Goal: Complete application form: Complete application form

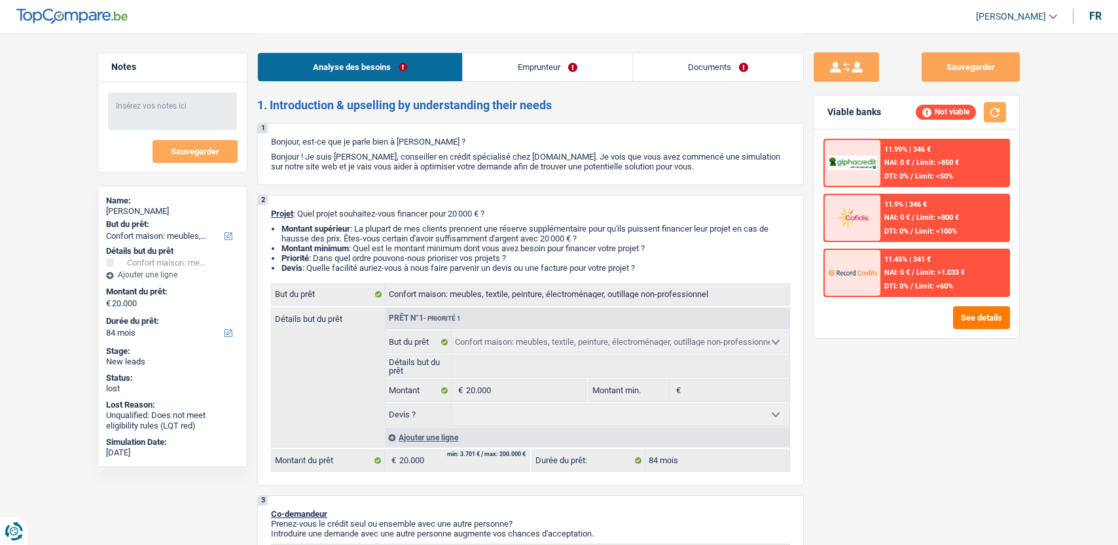
select select "household"
select select "84"
select select "household"
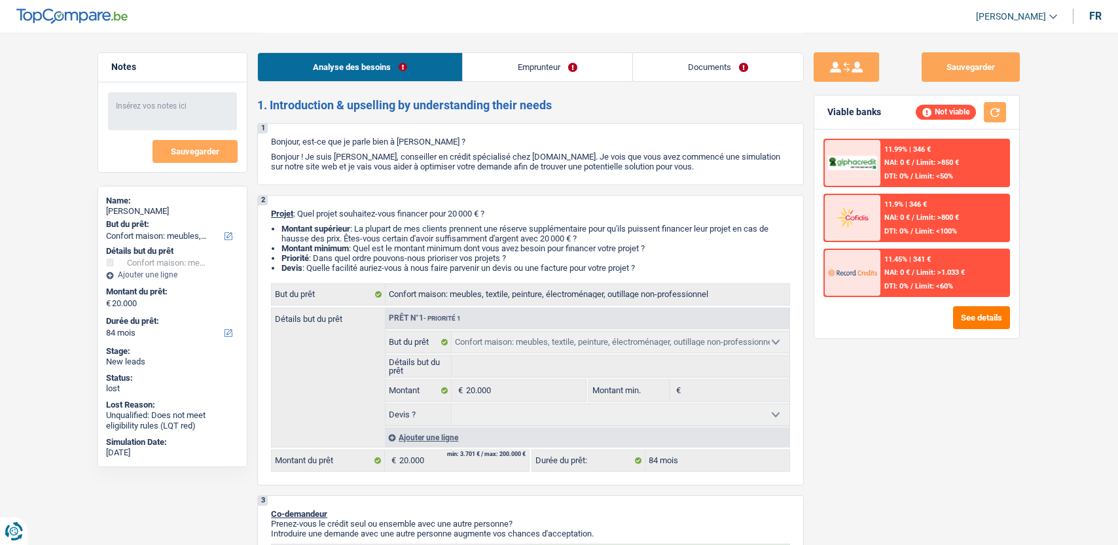
select select "84"
select select "independent"
select select "netSalary"
select select "household"
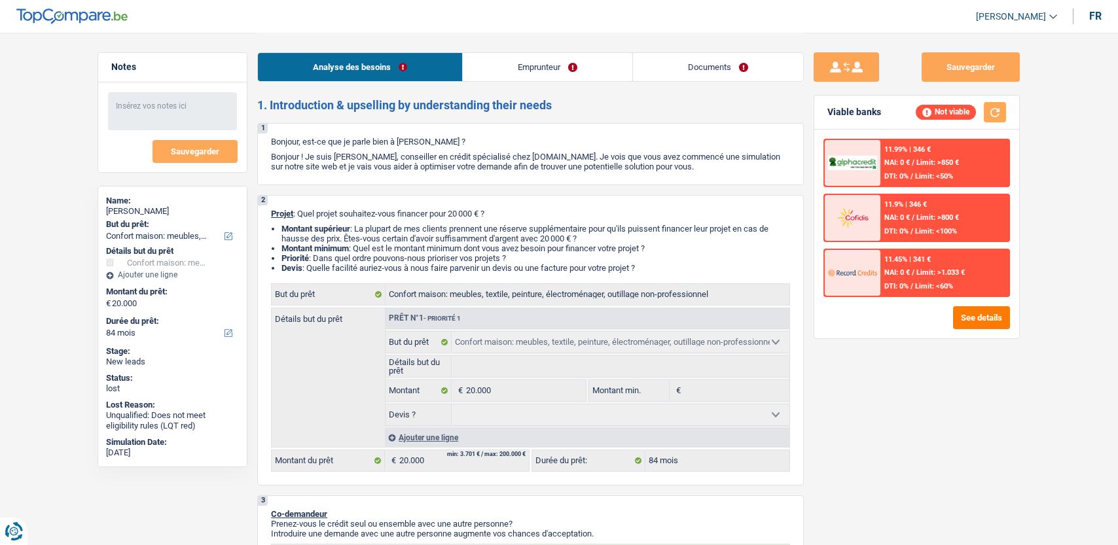
select select "84"
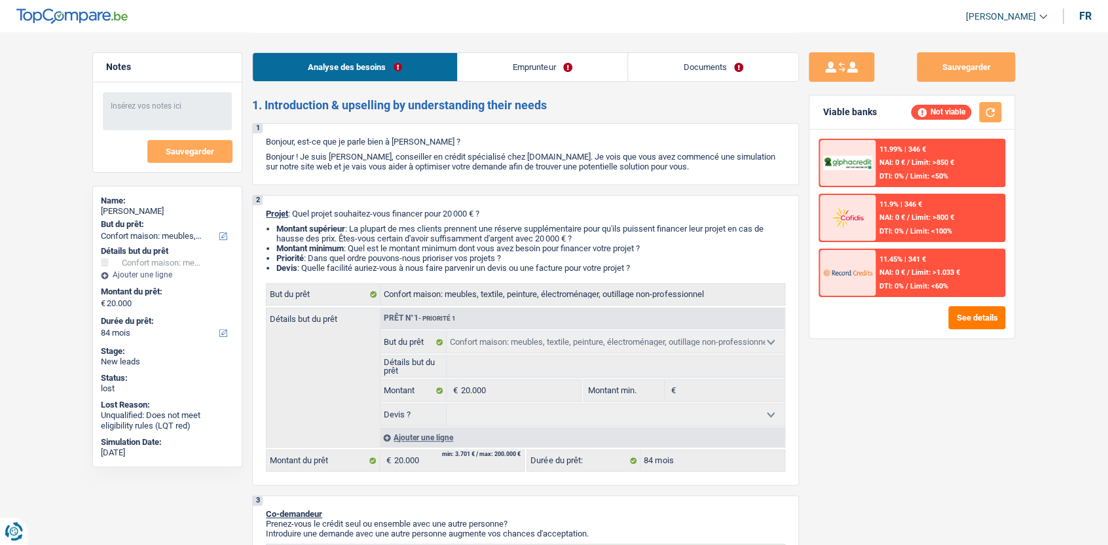
click at [565, 72] on link "Emprunteur" at bounding box center [543, 67] width 170 height 28
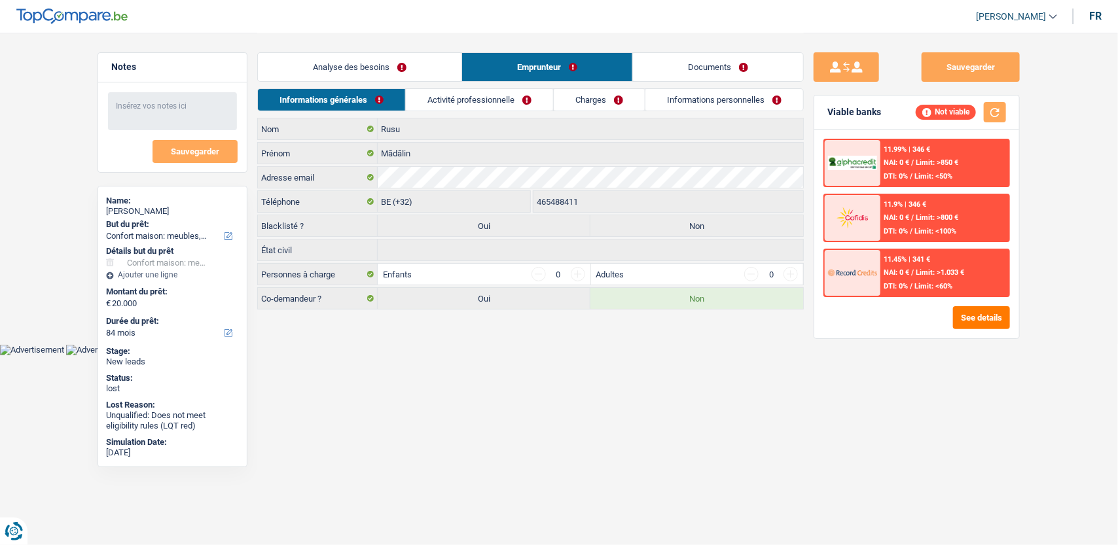
click at [661, 103] on link "Informations personnelles" at bounding box center [724, 100] width 158 height 22
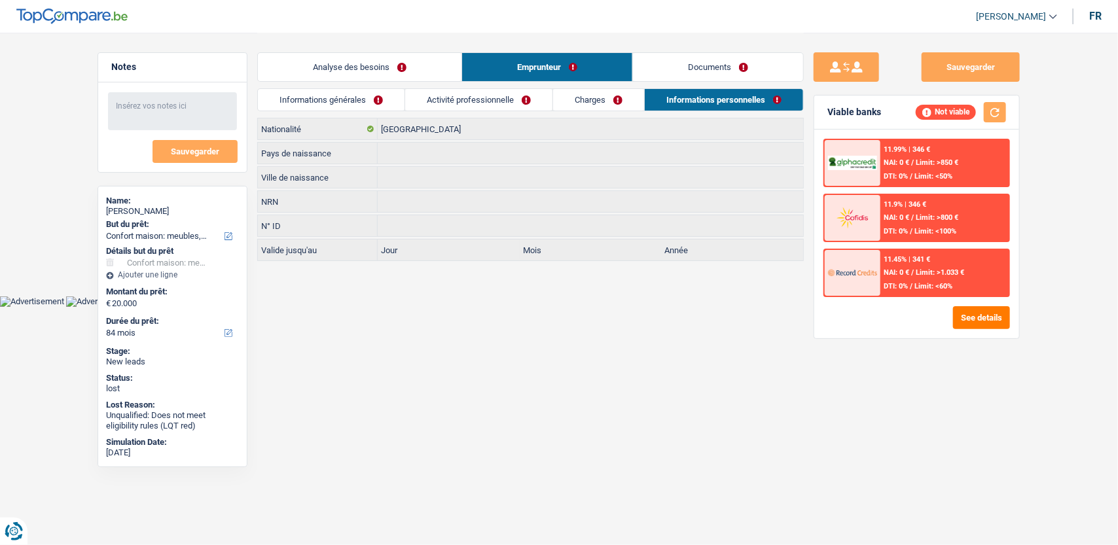
click at [686, 67] on link "Documents" at bounding box center [718, 67] width 170 height 28
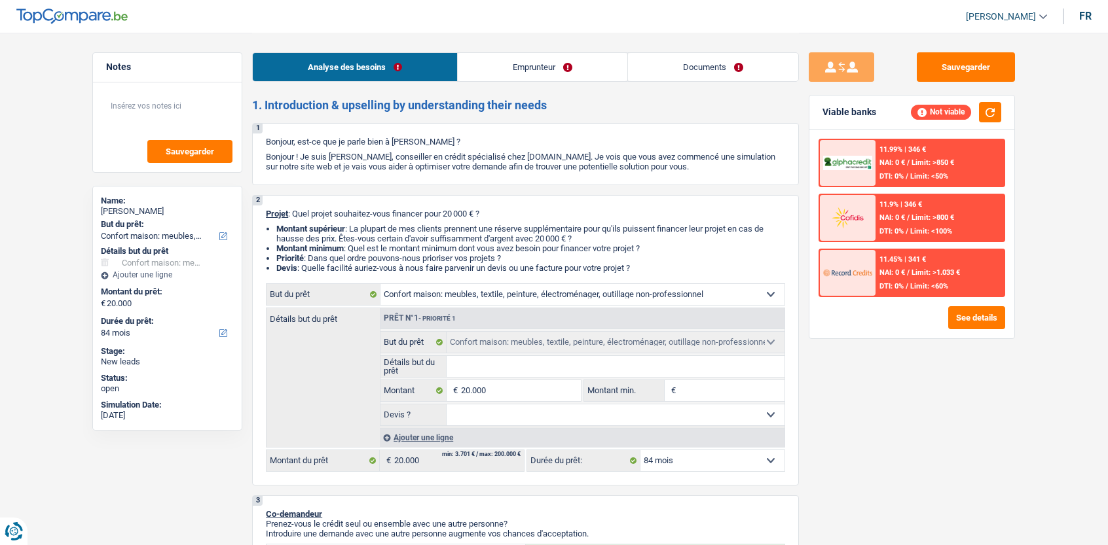
select select "household"
select select "84"
select select "household"
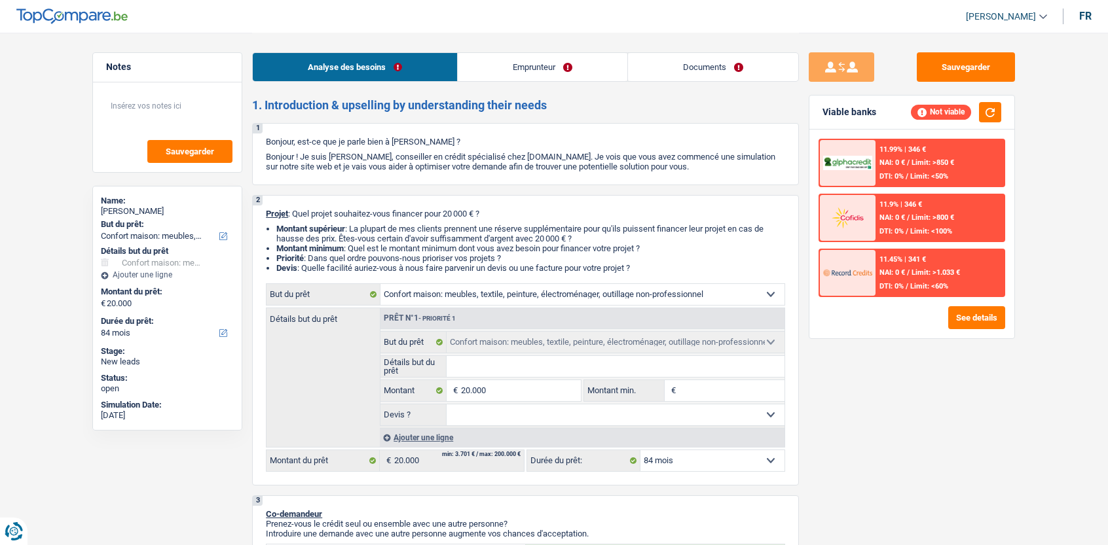
select select "84"
select select "independent"
select select "netSalary"
select select "household"
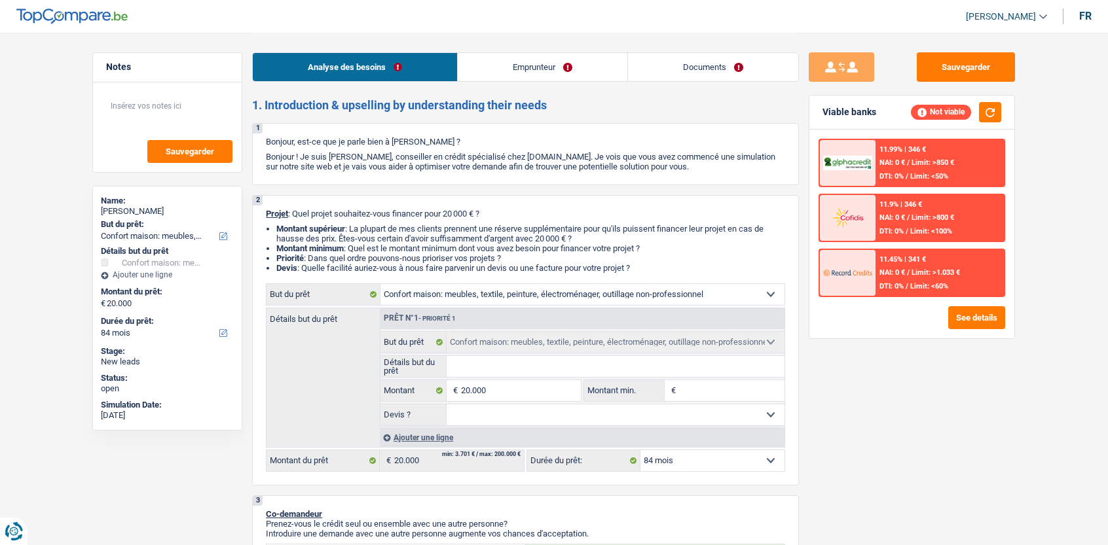
select select "84"
click at [723, 64] on link "Documents" at bounding box center [713, 67] width 170 height 28
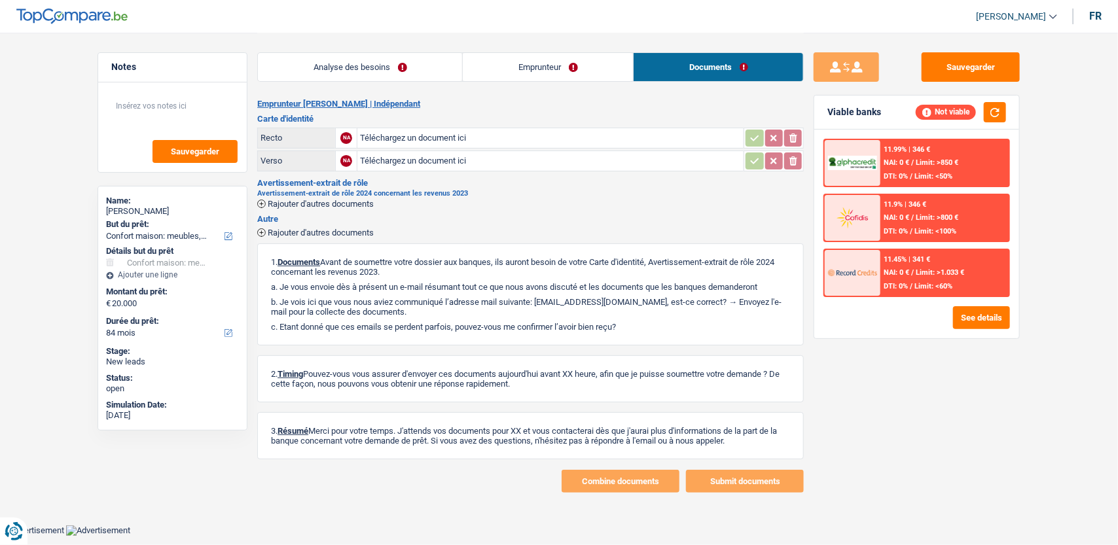
click at [370, 207] on span "Rajouter d'autres documents" at bounding box center [321, 204] width 106 height 9
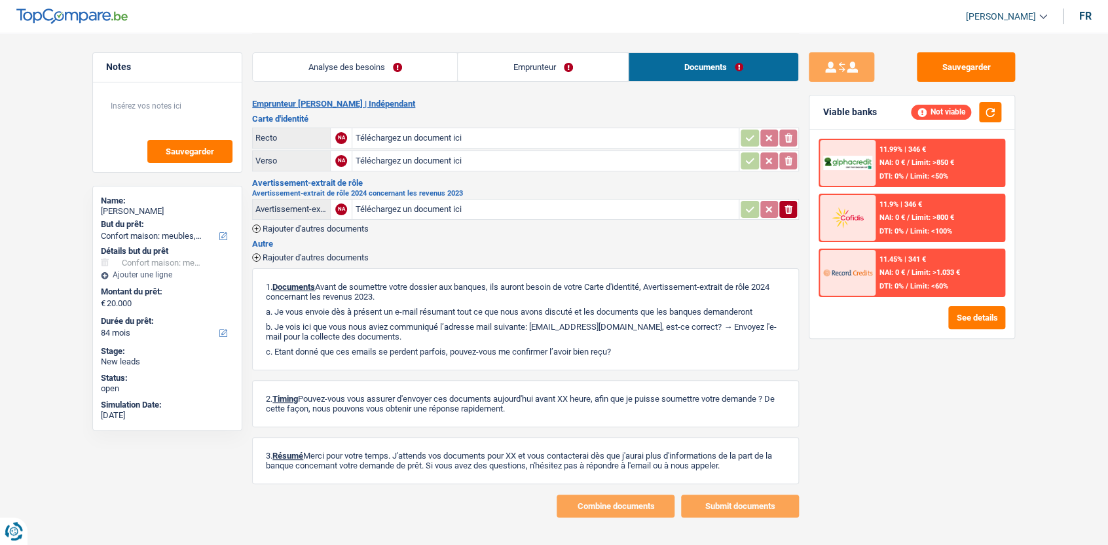
click at [372, 225] on div "Avertissement-extrait de rôle 2024 concernant les revenus 2023 Avertissement-ex…" at bounding box center [525, 211] width 547 height 43
click at [356, 225] on span "Rajouter d'autres documents" at bounding box center [315, 229] width 106 height 9
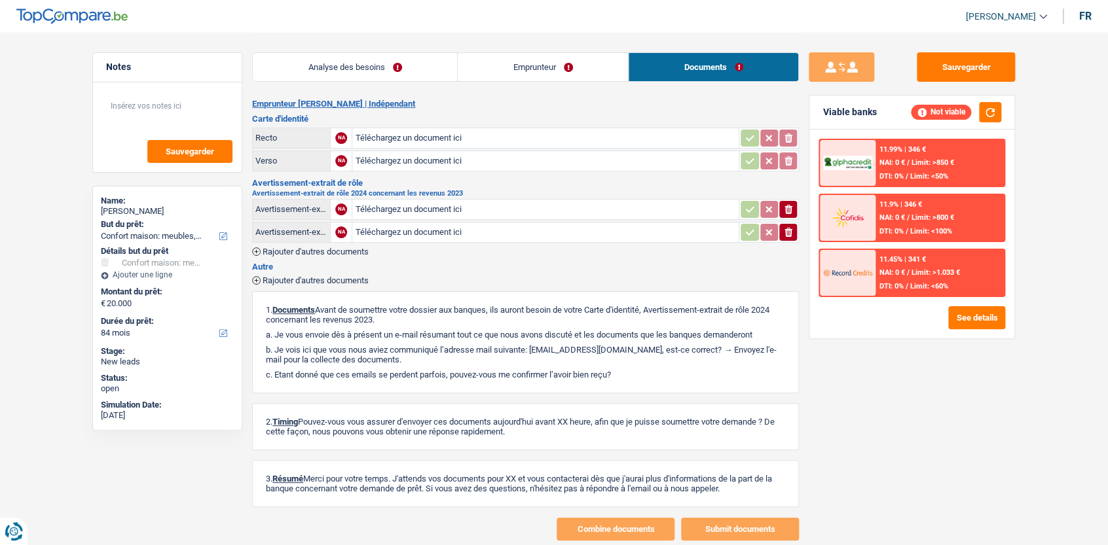
click at [359, 247] on span "Rajouter d'autres documents" at bounding box center [315, 251] width 106 height 9
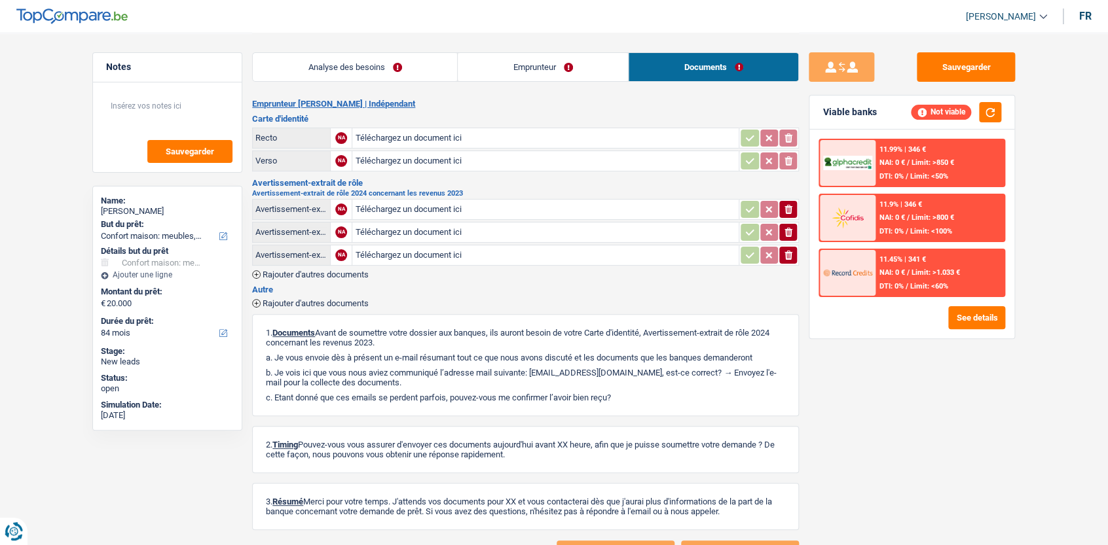
click at [454, 208] on input "Téléchargez un document ici" at bounding box center [545, 210] width 381 height 20
type input "C:\fakepath\gmail_images20250917_115755.png"
click at [479, 231] on input "Téléchargez un document ici" at bounding box center [545, 233] width 381 height 20
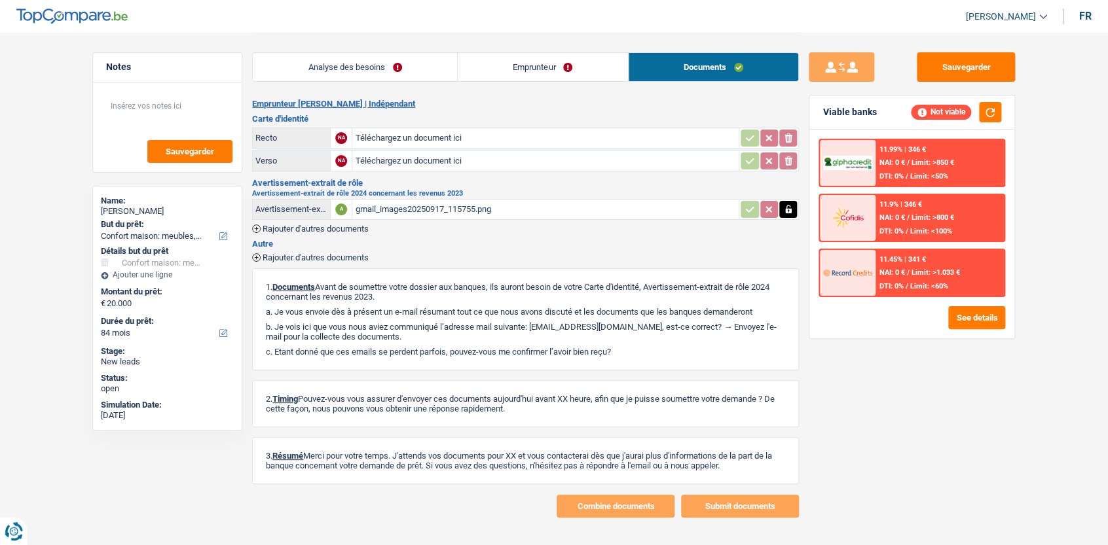
click at [345, 231] on span "Rajouter d'autres documents" at bounding box center [315, 229] width 106 height 9
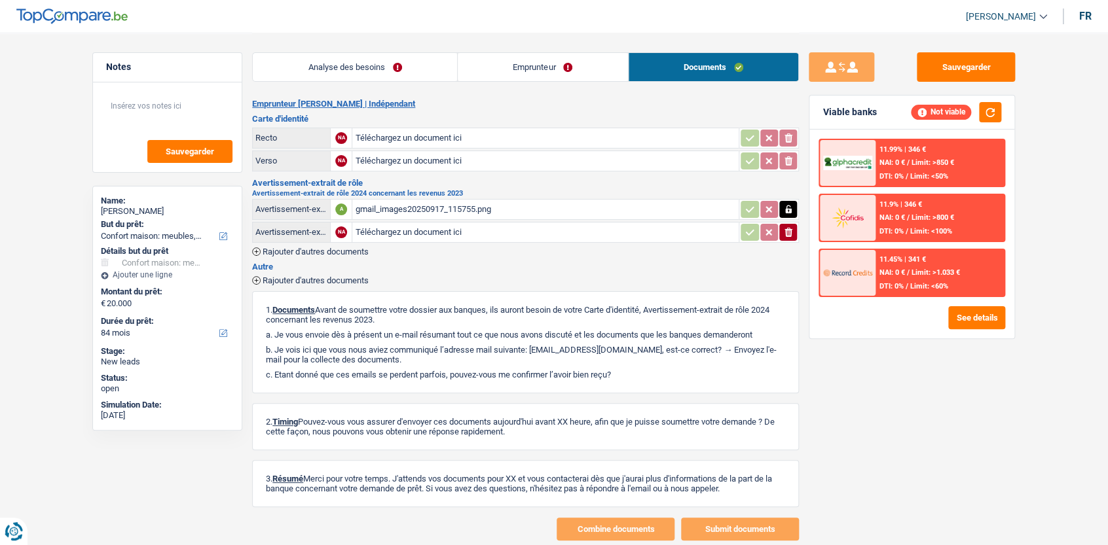
click at [372, 229] on input "Téléchargez un document ici" at bounding box center [545, 233] width 381 height 20
type input "C:\fakepath\gmail_images20250917_115832.png"
click at [333, 247] on span "Rajouter d'autres documents" at bounding box center [315, 251] width 106 height 9
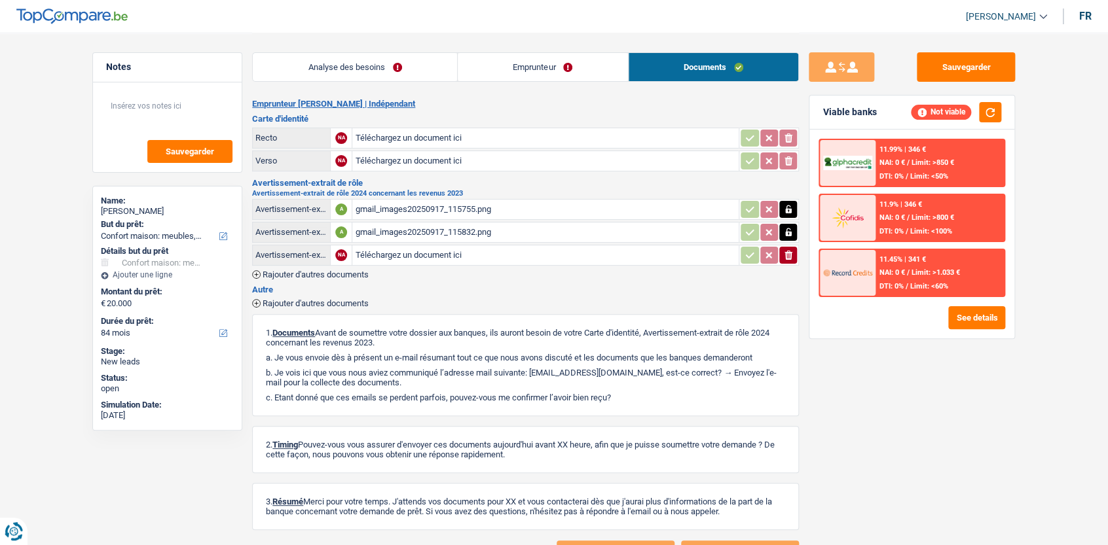
click at [393, 249] on input "Téléchargez un document ici" at bounding box center [545, 255] width 381 height 20
type input "C:\fakepath\gmail_images20250917_115846.png"
click at [973, 69] on button "Sauvegarder" at bounding box center [965, 66] width 98 height 29
click at [939, 71] on button "Sauvegarder" at bounding box center [965, 66] width 98 height 29
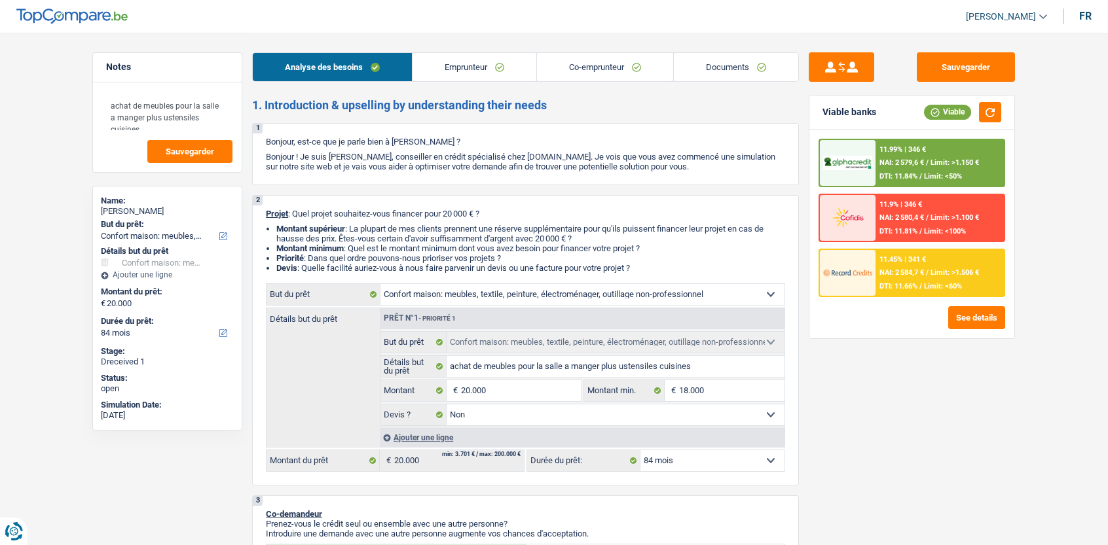
select select "household"
select select "84"
select select "household"
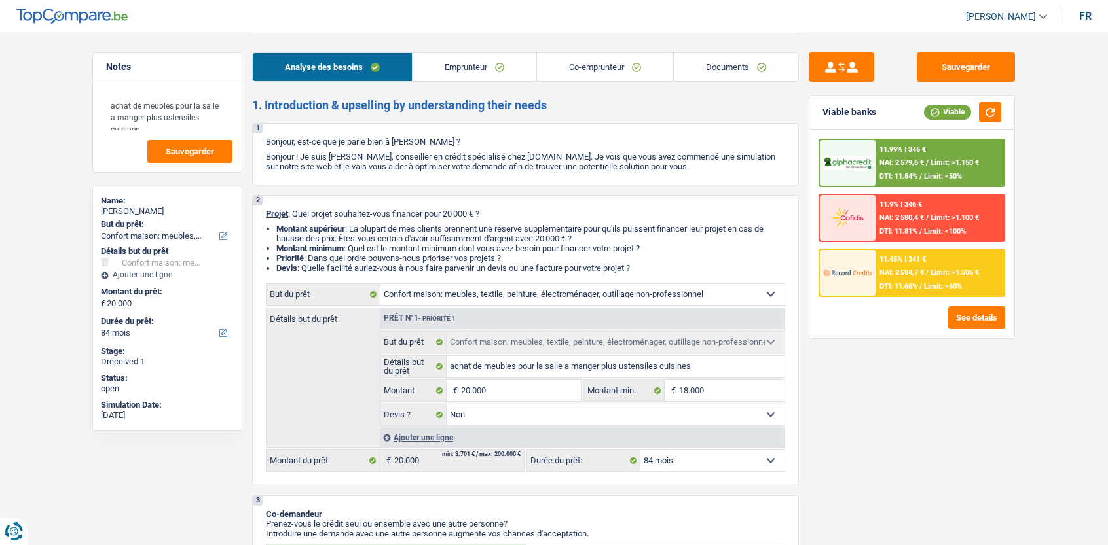
select select "false"
select select "84"
select select "invalid"
select select "retired"
select select "disabilityPension"
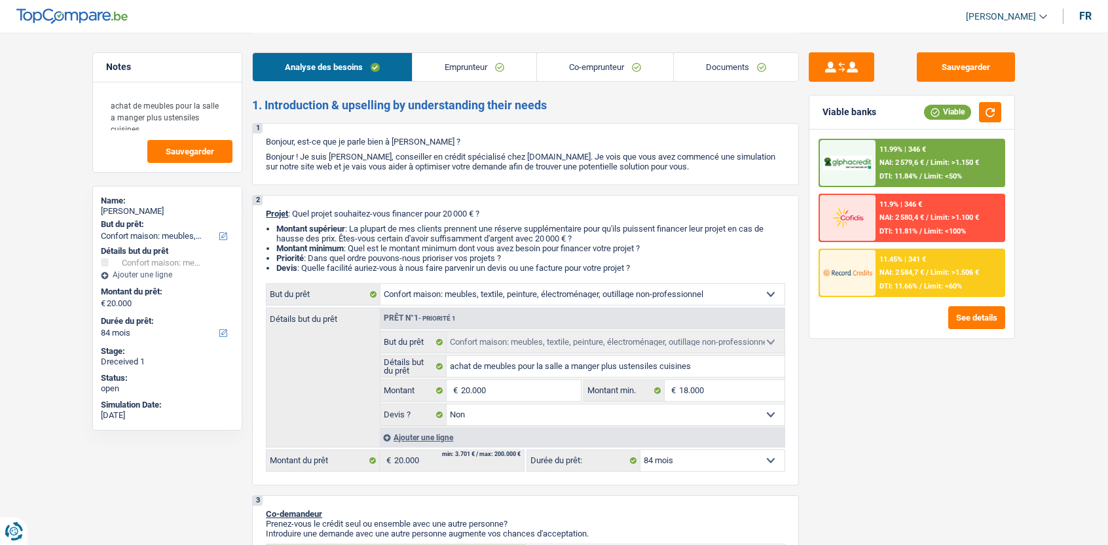
select select "pension"
select select "concierge"
select select "household"
select select "false"
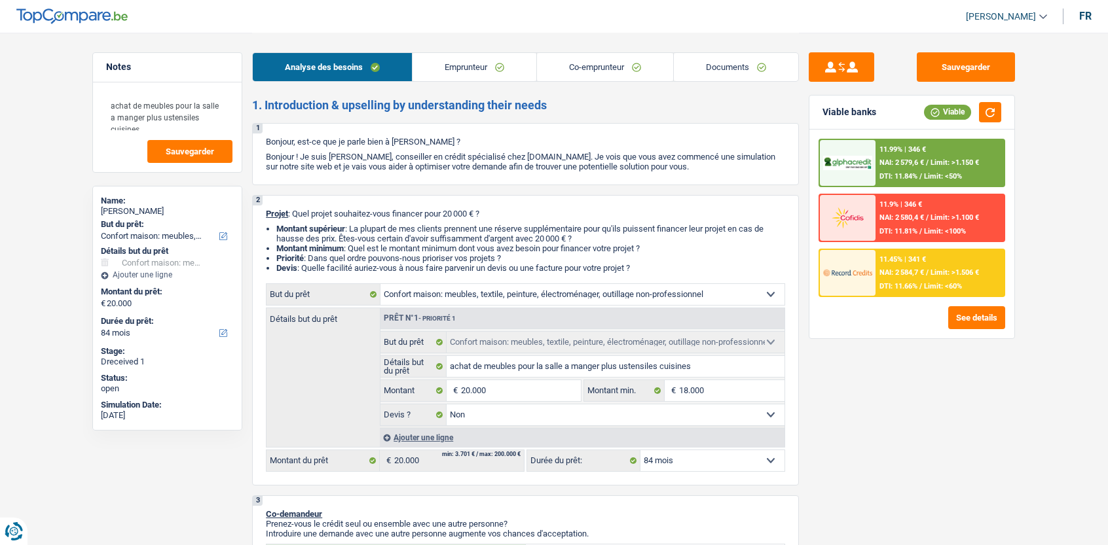
select select "84"
click at [712, 72] on link "Documents" at bounding box center [736, 67] width 124 height 28
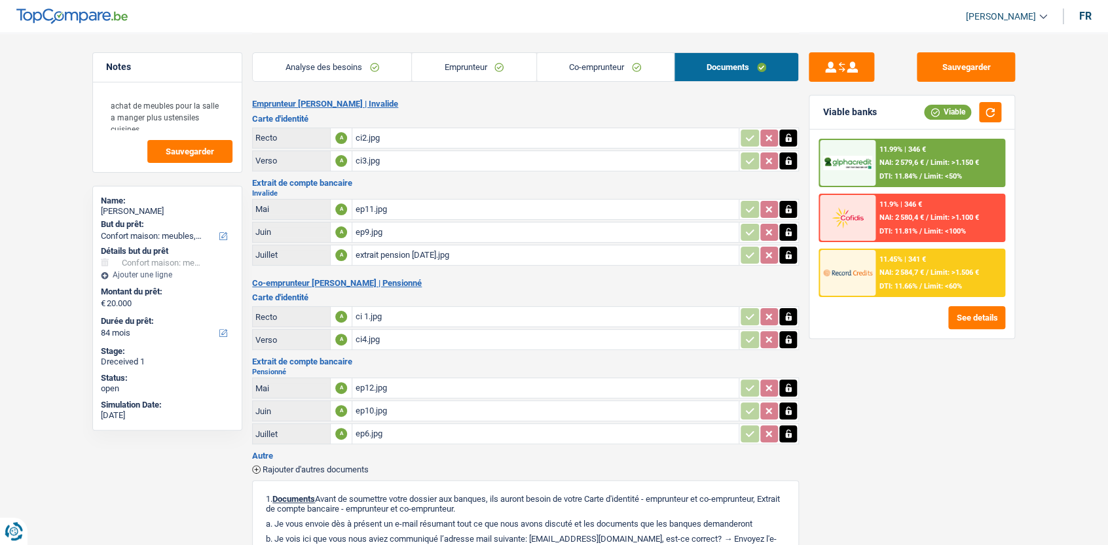
click at [332, 465] on span "Rajouter d'autres documents" at bounding box center [315, 469] width 106 height 9
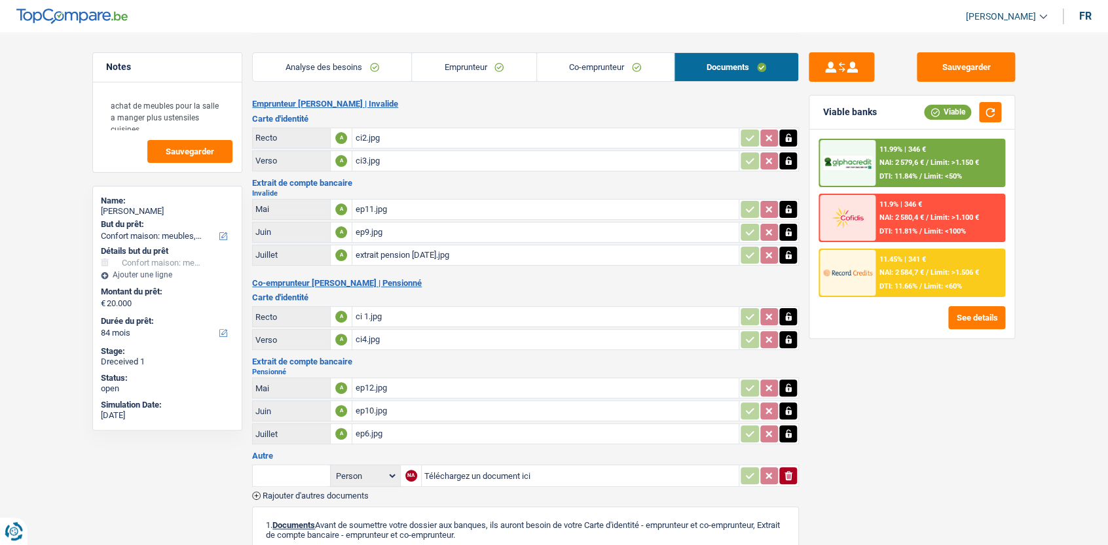
click at [302, 477] on input "text" at bounding box center [291, 475] width 72 height 21
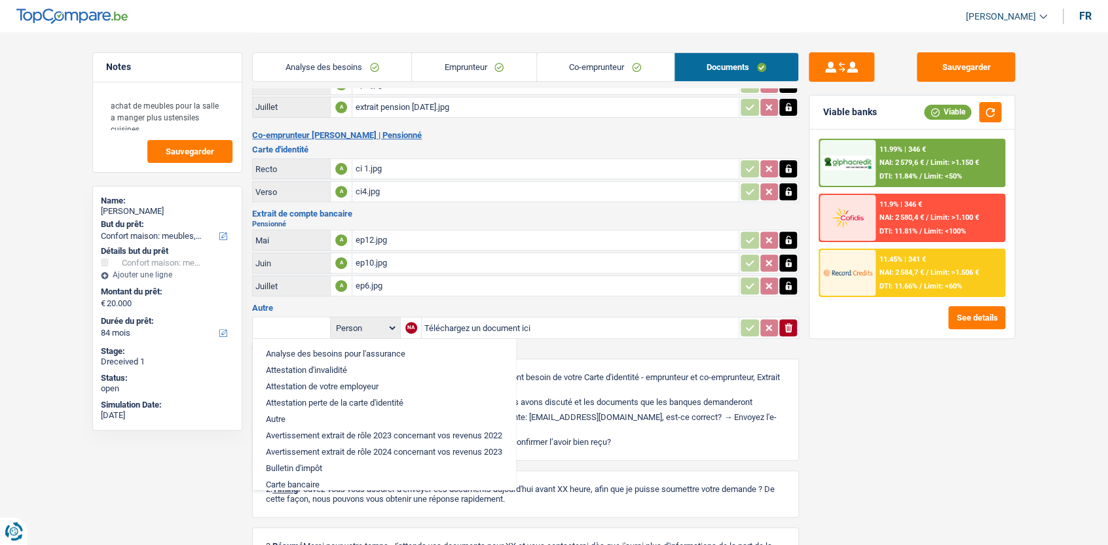
scroll to position [153, 0]
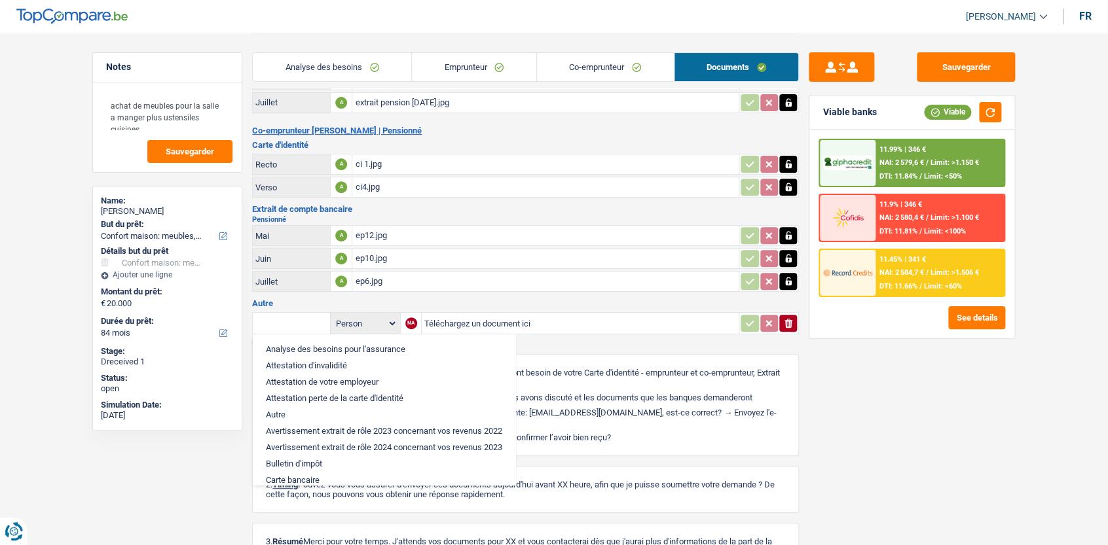
click at [319, 361] on li "Attestation d'invalidité" at bounding box center [383, 365] width 249 height 16
type input "Attestation d'invalidité"
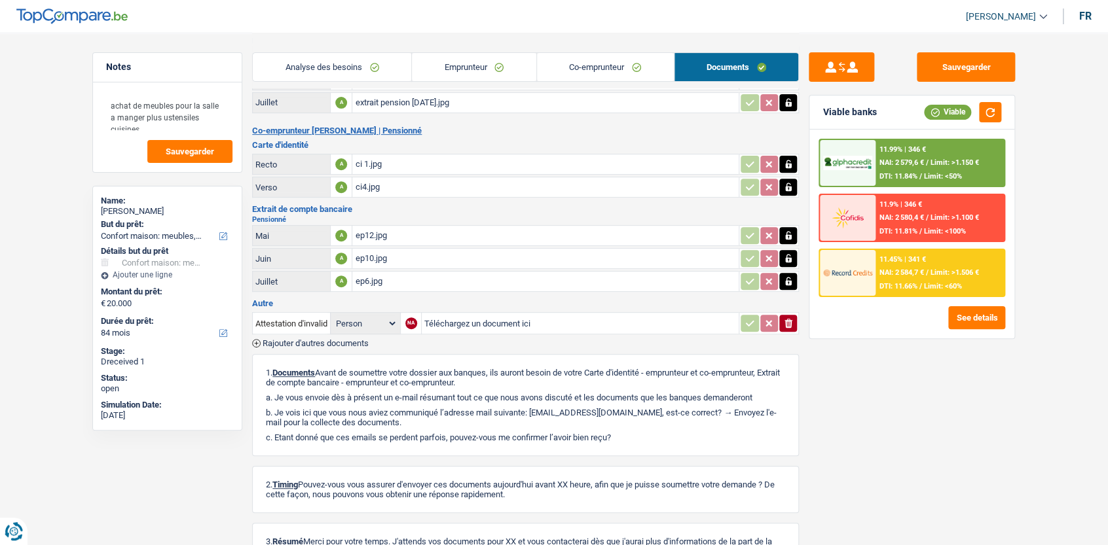
click at [488, 318] on input "Téléchargez un document ici" at bounding box center [580, 324] width 312 height 20
type input "C:\fakepath\0509_001.pdf"
click at [445, 315] on div "0509_001.pdf" at bounding box center [581, 324] width 312 height 20
click at [984, 58] on button "Sauvegarder" at bounding box center [965, 66] width 98 height 29
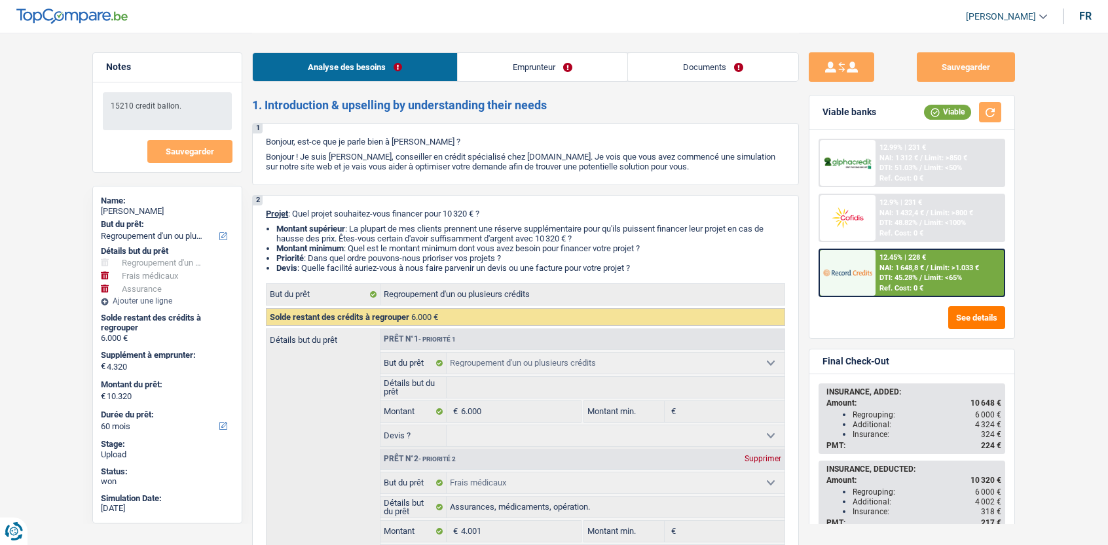
select select "refinancing"
select select "medical"
select select "insurance"
select select "60"
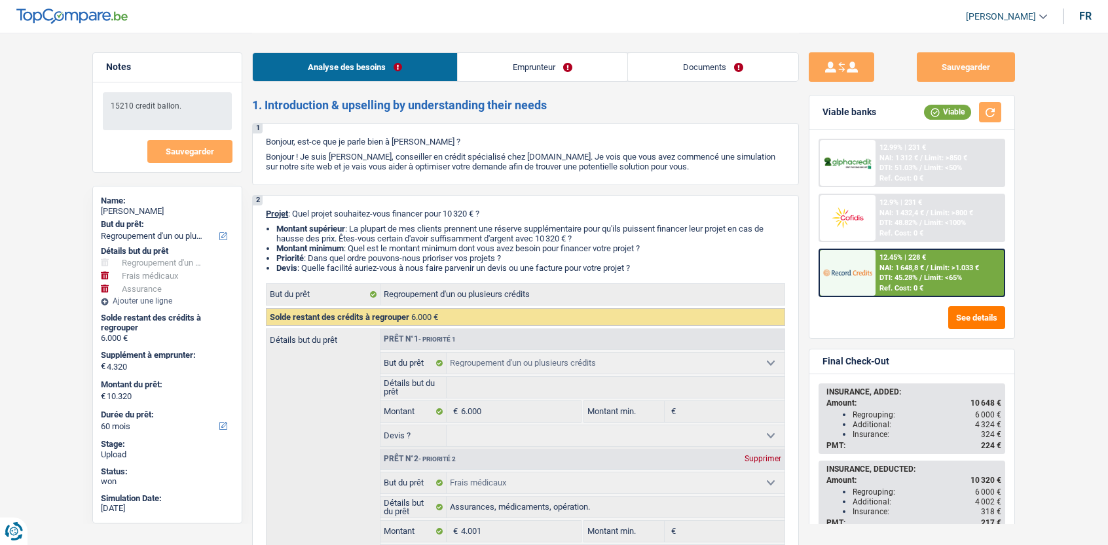
select select "refinancing"
select select "medical"
select select "yes"
select select "insurance"
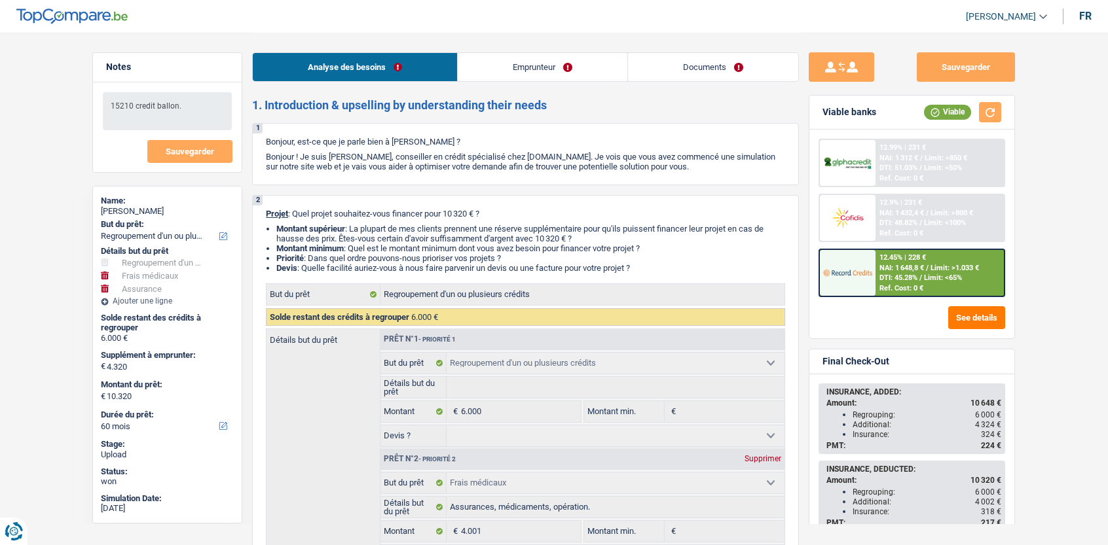
select select "60"
select select "publicEmployee"
select select "netSalary"
select select "mealVouchers"
select select "rents"
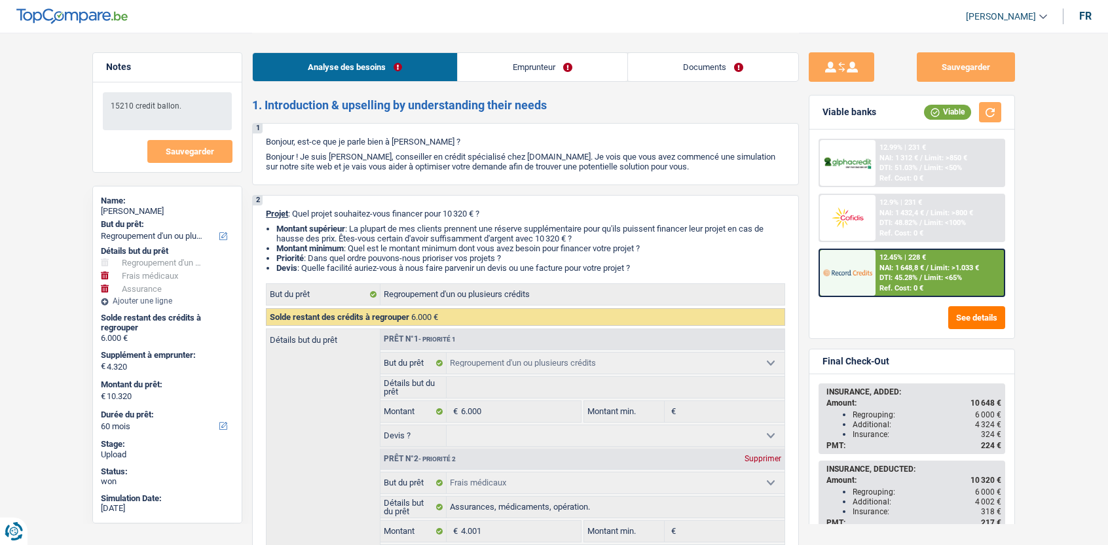
select select "cardOrCredit"
select select "carLoan"
select select "48"
select select "refinancing"
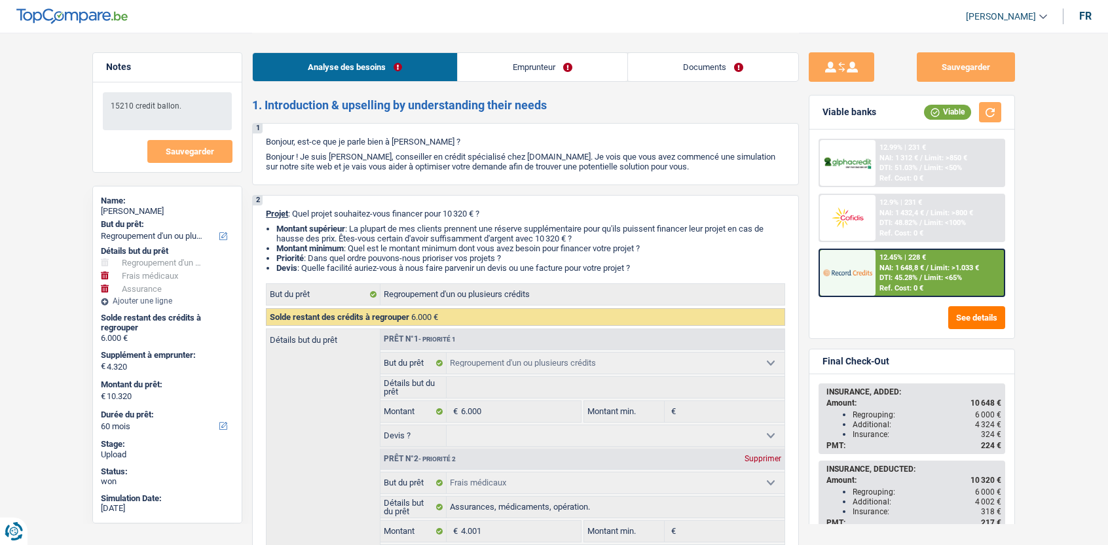
select select "medical"
select select "yes"
select select "insurance"
select select "60"
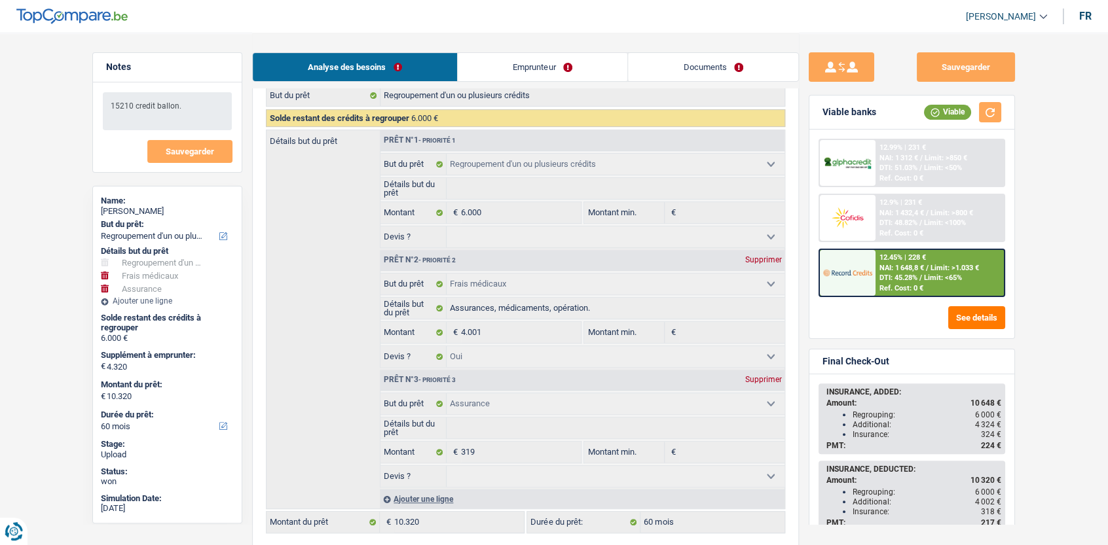
scroll to position [200, 0]
